Goal: Information Seeking & Learning: Learn about a topic

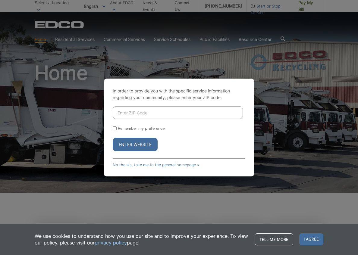
click at [141, 114] on input "Enter ZIP Code" at bounding box center [178, 112] width 130 height 13
type input "91977"
click at [113, 138] on button "Enter Website" at bounding box center [135, 144] width 45 height 13
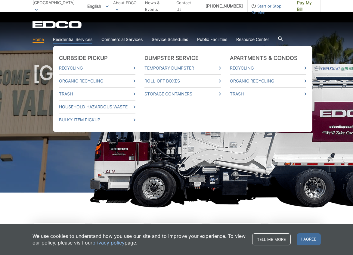
click at [79, 40] on link "Residential Services" at bounding box center [72, 39] width 39 height 7
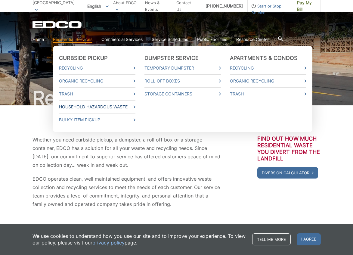
click at [130, 107] on link "Household Hazardous Waste" at bounding box center [97, 107] width 76 height 7
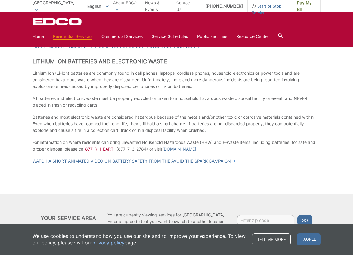
scroll to position [391, 0]
